Goal: Ask a question

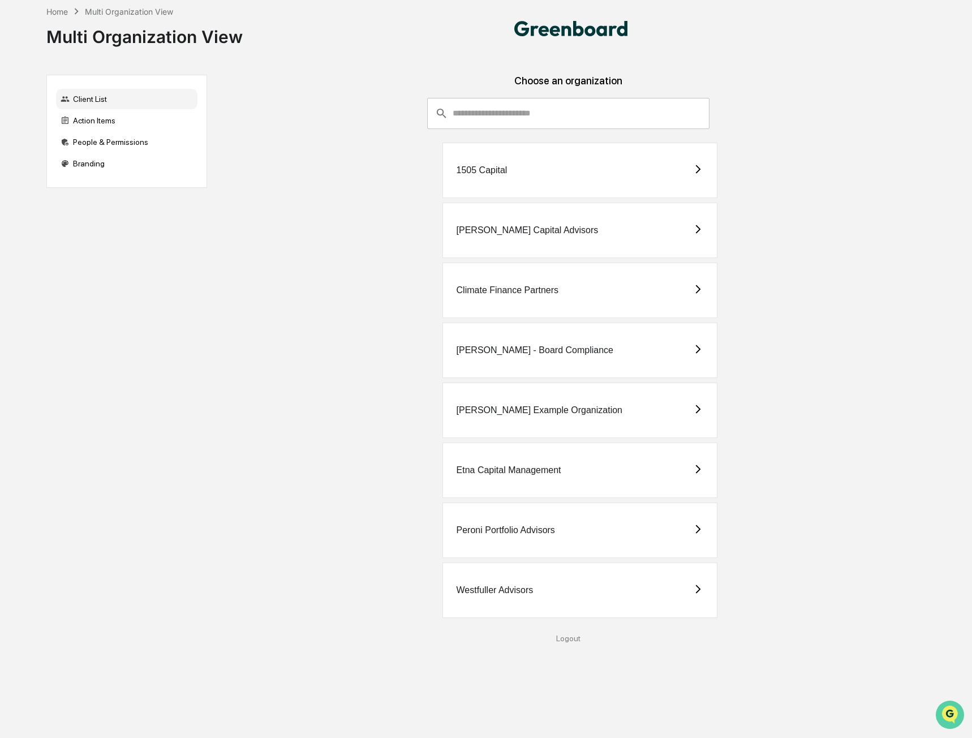
click at [956, 721] on icon "Open customer support" at bounding box center [950, 729] width 28 height 28
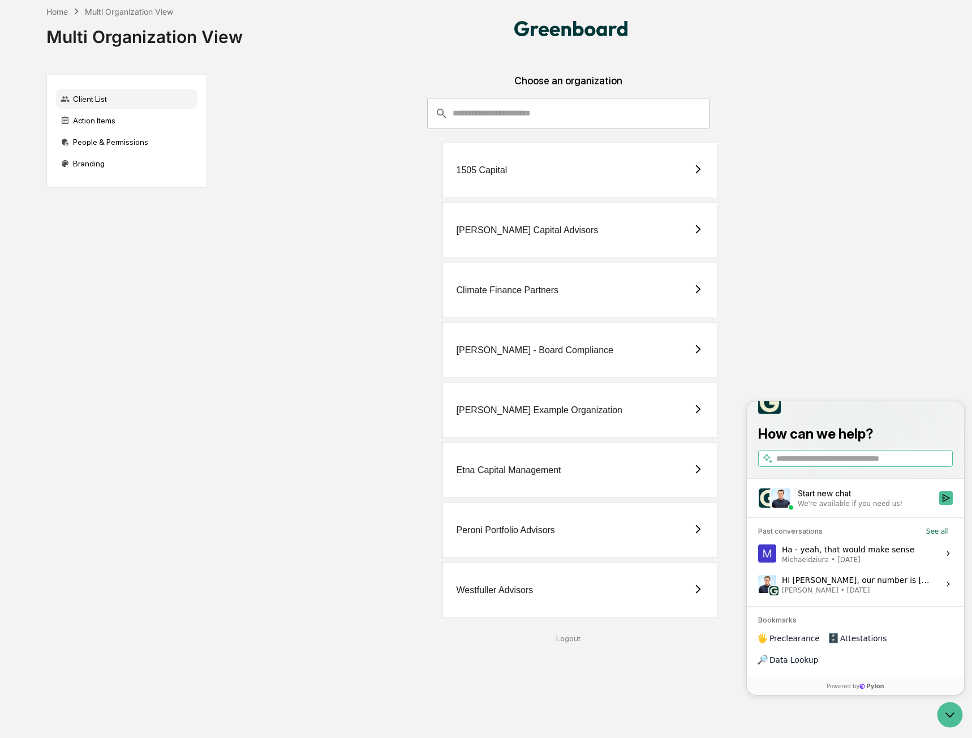
click at [841, 508] on div "We're available if you need us!" at bounding box center [850, 503] width 105 height 9
click at [939, 505] on button "Start new chat We're available if you need us!" at bounding box center [946, 498] width 14 height 14
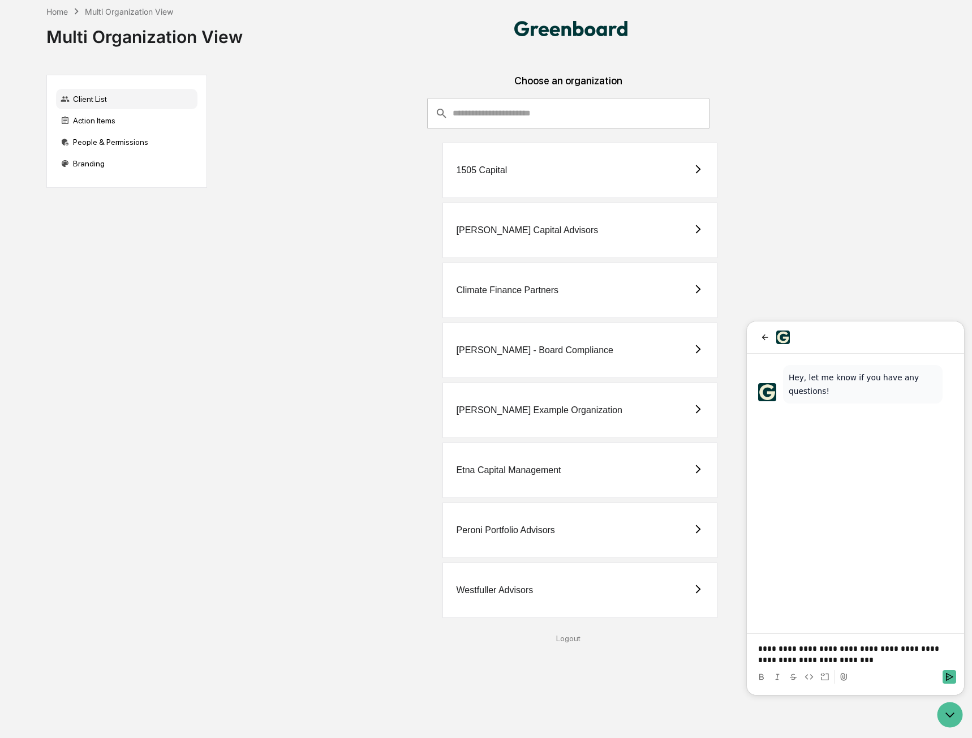
click at [880, 650] on p "**********" at bounding box center [855, 654] width 195 height 23
click at [956, 679] on div at bounding box center [856, 677] width 208 height 23
click at [952, 678] on icon "Send" at bounding box center [949, 676] width 9 height 9
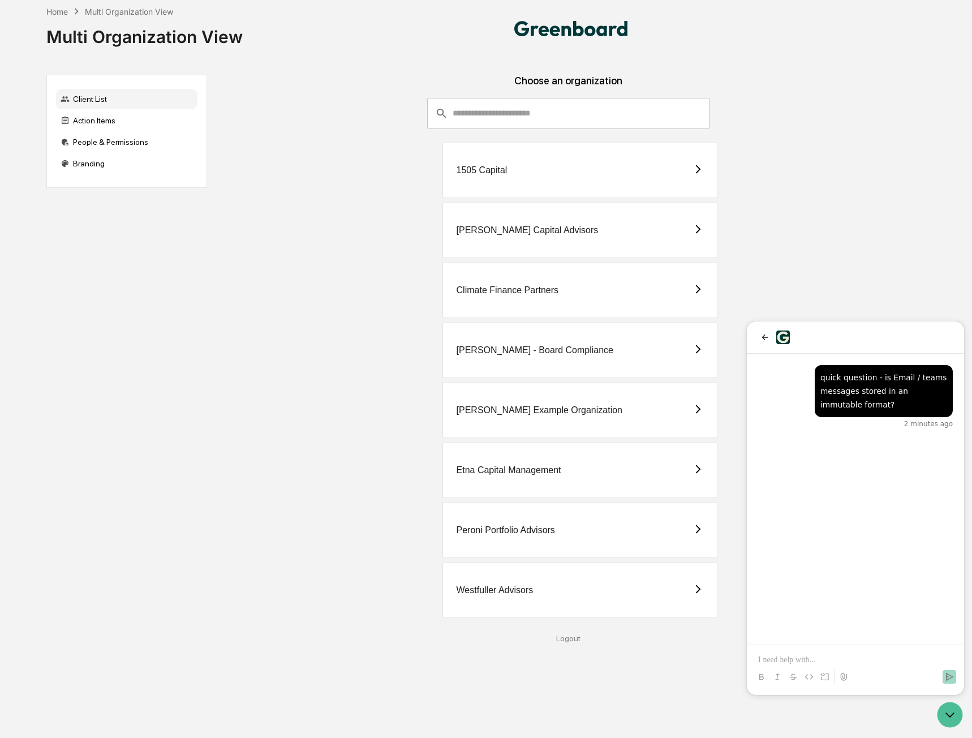
click at [354, 177] on div "1505 Capital" at bounding box center [568, 170] width 705 height 55
click at [205, 301] on div "Client List Action Items People & Permissions Branding Choose an organization ​…" at bounding box center [483, 359] width 875 height 568
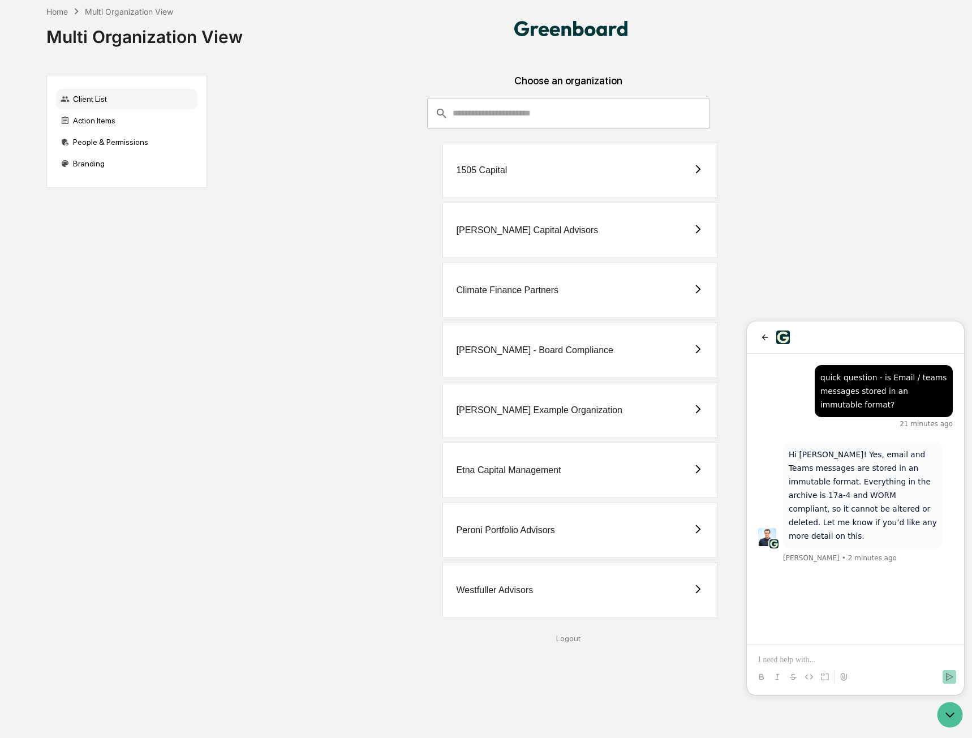
drag, startPoint x: 829, startPoint y: 503, endPoint x: 843, endPoint y: 498, distance: 14.5
click at [829, 503] on p "Hi [PERSON_NAME]! Yes, email and Teams messages are stored in an immutable form…" at bounding box center [863, 495] width 148 height 95
drag, startPoint x: 803, startPoint y: 468, endPoint x: 819, endPoint y: 469, distance: 15.9
click at [819, 469] on p "Hi [PERSON_NAME]! Yes, email and Teams messages are stored in an immutable form…" at bounding box center [863, 495] width 148 height 95
click at [819, 508] on p "Hi [PERSON_NAME]! Yes, email and Teams messages are stored in an immutable form…" at bounding box center [863, 495] width 148 height 95
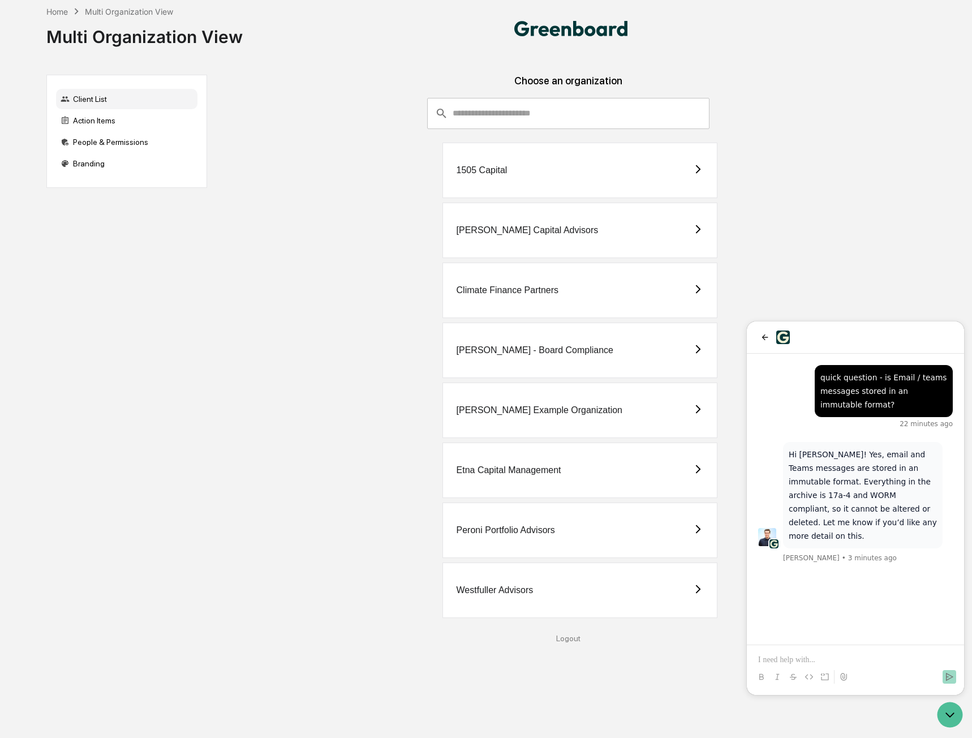
click at [840, 510] on p "Hi [PERSON_NAME]! Yes, email and Teams messages are stored in an immutable form…" at bounding box center [863, 495] width 148 height 95
drag, startPoint x: 851, startPoint y: 495, endPoint x: 785, endPoint y: 483, distance: 66.6
click at [785, 483] on div "Hi [PERSON_NAME]! Yes, email and Teams messages are stored in an immutable form…" at bounding box center [863, 495] width 160 height 106
copy p "Everything in the archive is 17a-4 and WORM compliant,"
click at [838, 496] on p "Hi [PERSON_NAME]! Yes, email and Teams messages are stored in an immutable form…" at bounding box center [863, 495] width 148 height 95
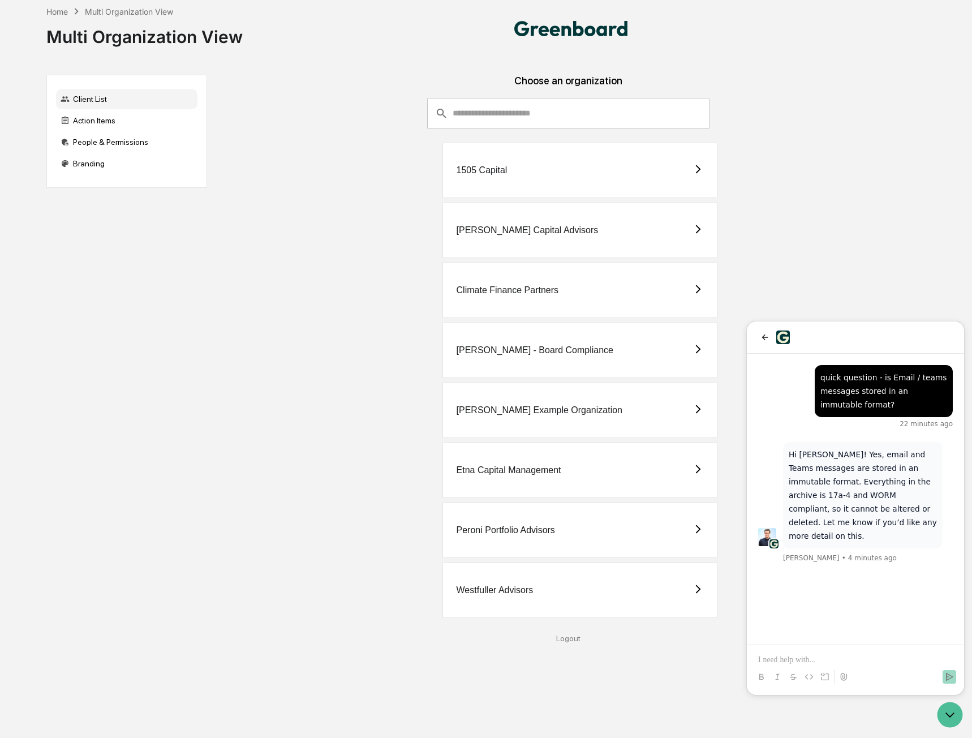
click at [804, 95] on div "Choose an organization" at bounding box center [568, 86] width 705 height 23
click at [815, 662] on p at bounding box center [855, 659] width 195 height 11
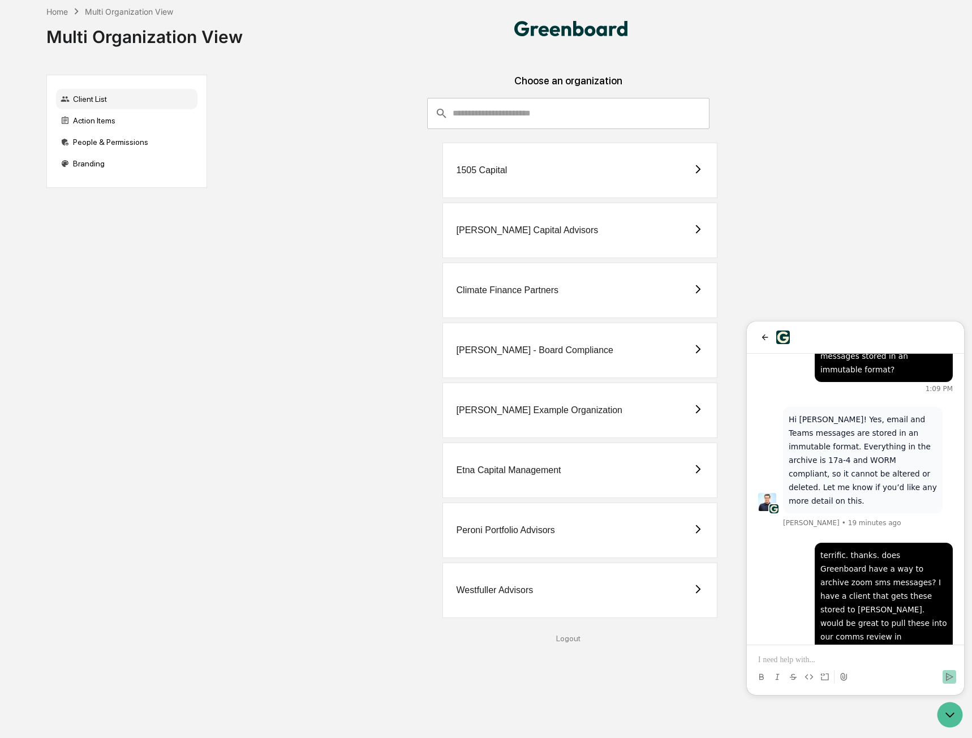
scroll to position [171, 0]
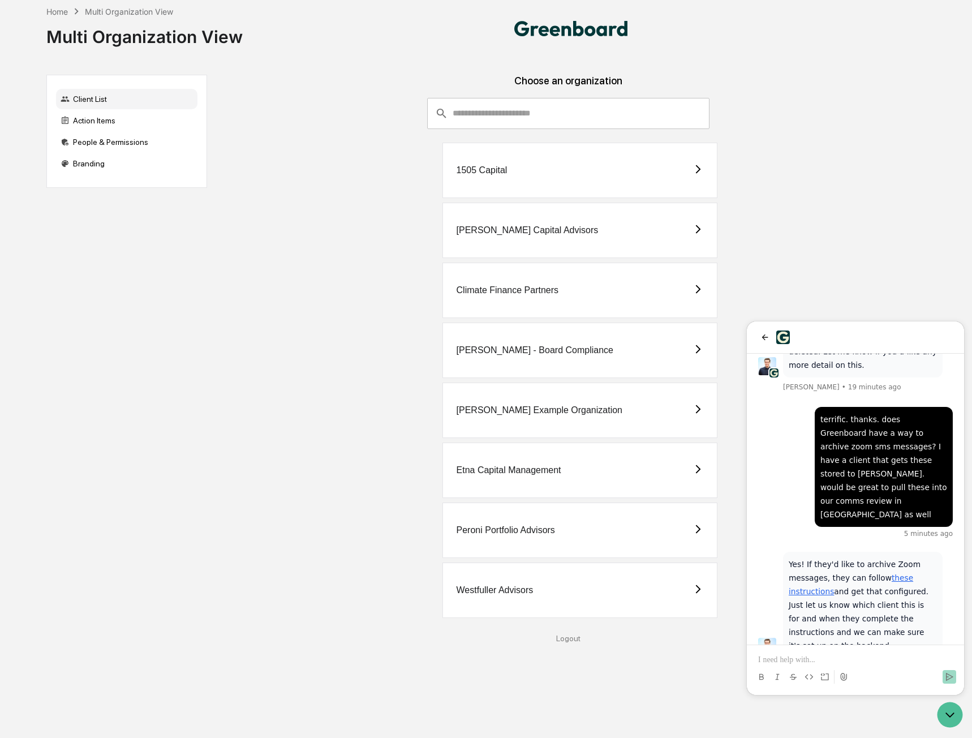
click at [886, 573] on link "these instructions" at bounding box center [851, 584] width 125 height 23
click at [834, 655] on p at bounding box center [855, 659] width 195 height 11
click at [788, 666] on div at bounding box center [856, 677] width 208 height 23
click at [787, 659] on p "**********" at bounding box center [855, 659] width 195 height 11
click at [949, 677] on icon "Send" at bounding box center [949, 676] width 9 height 9
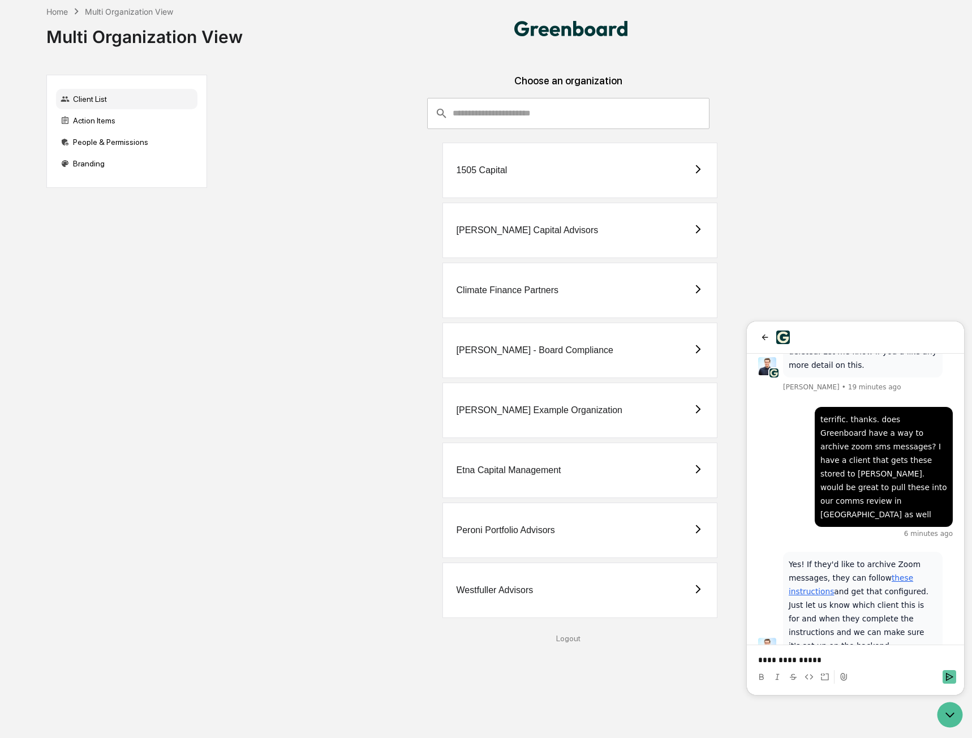
scroll to position [221, 0]
